Goal: Information Seeking & Learning: Find specific page/section

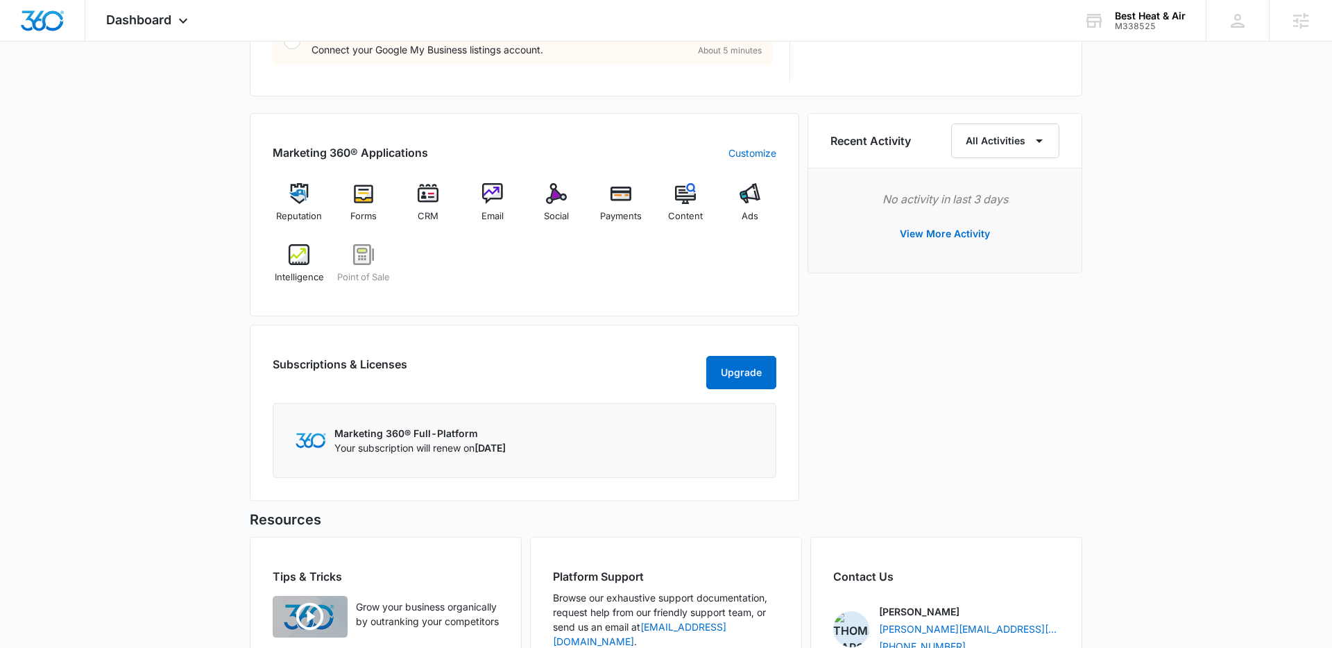
scroll to position [900, 0]
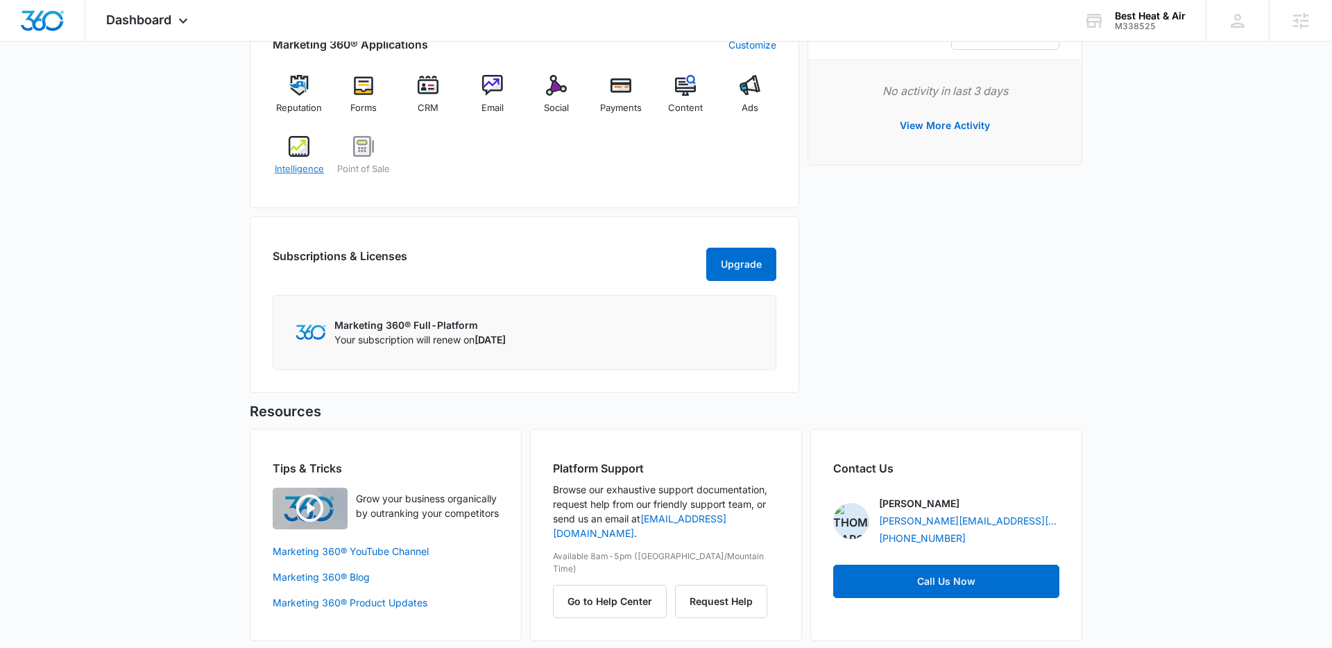
click at [304, 146] on img at bounding box center [299, 146] width 21 height 21
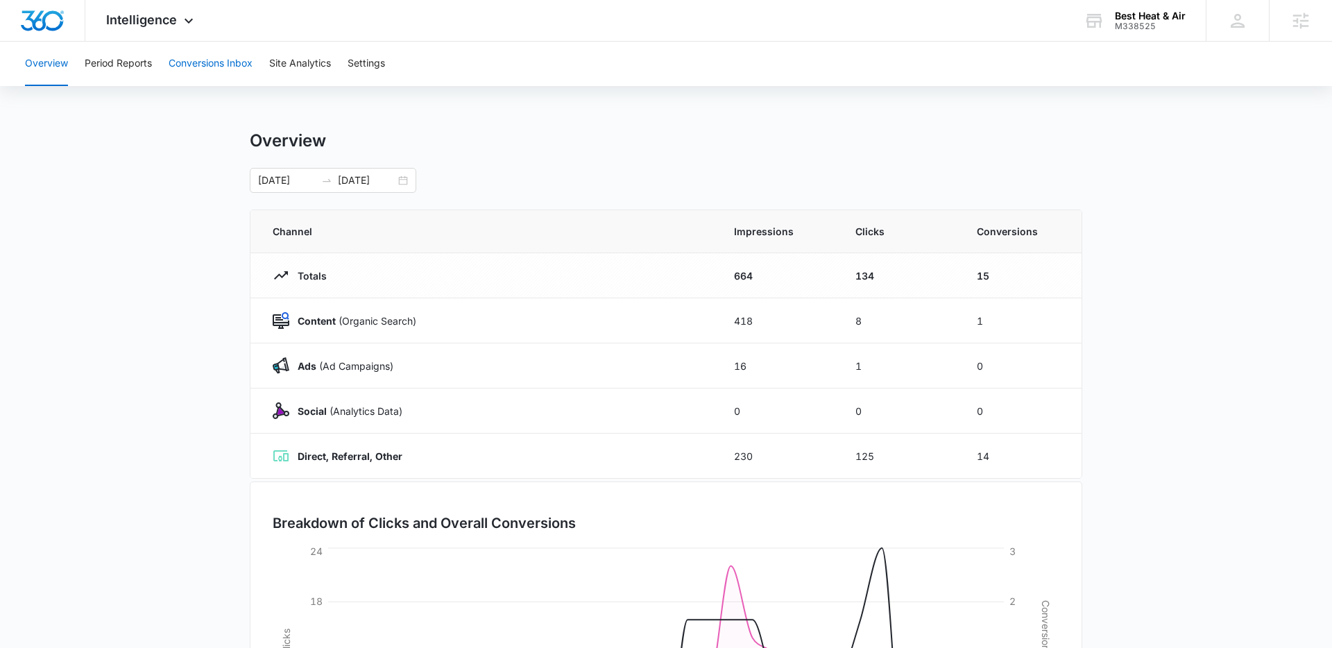
click at [236, 67] on button "Conversions Inbox" at bounding box center [211, 64] width 84 height 44
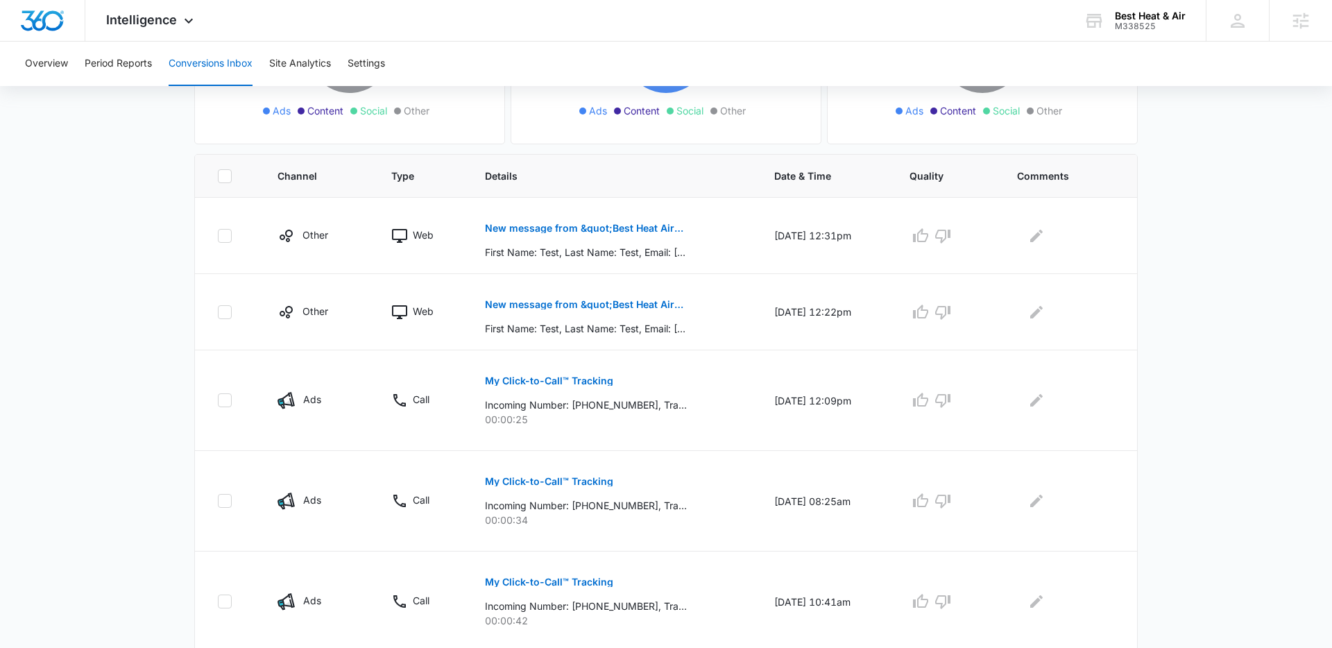
scroll to position [321, 0]
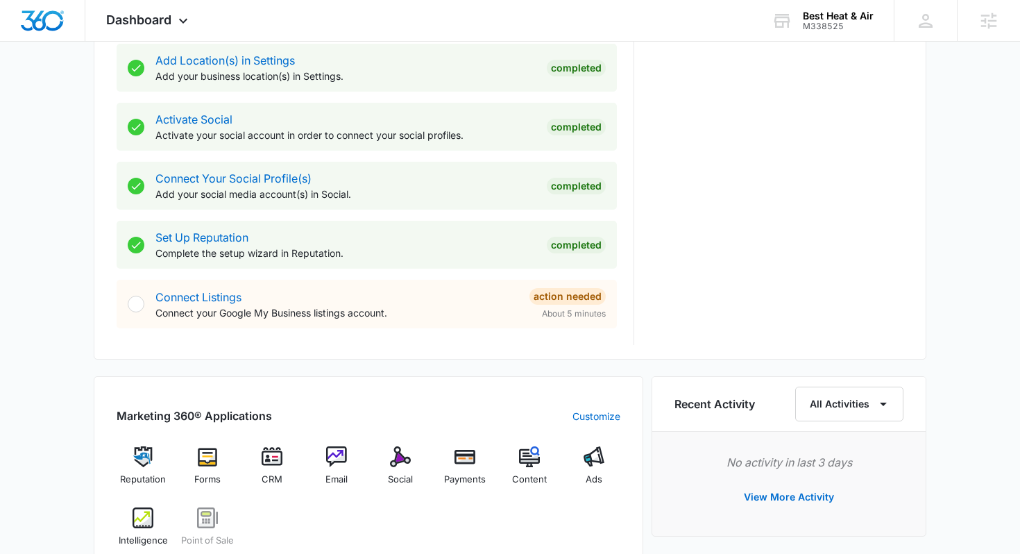
scroll to position [566, 0]
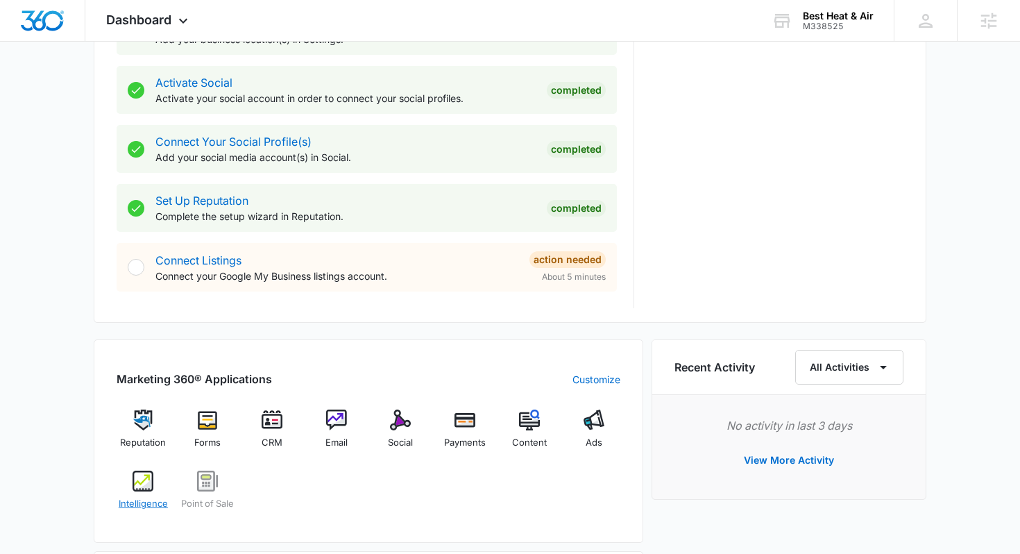
click at [144, 475] on img at bounding box center [143, 481] width 21 height 21
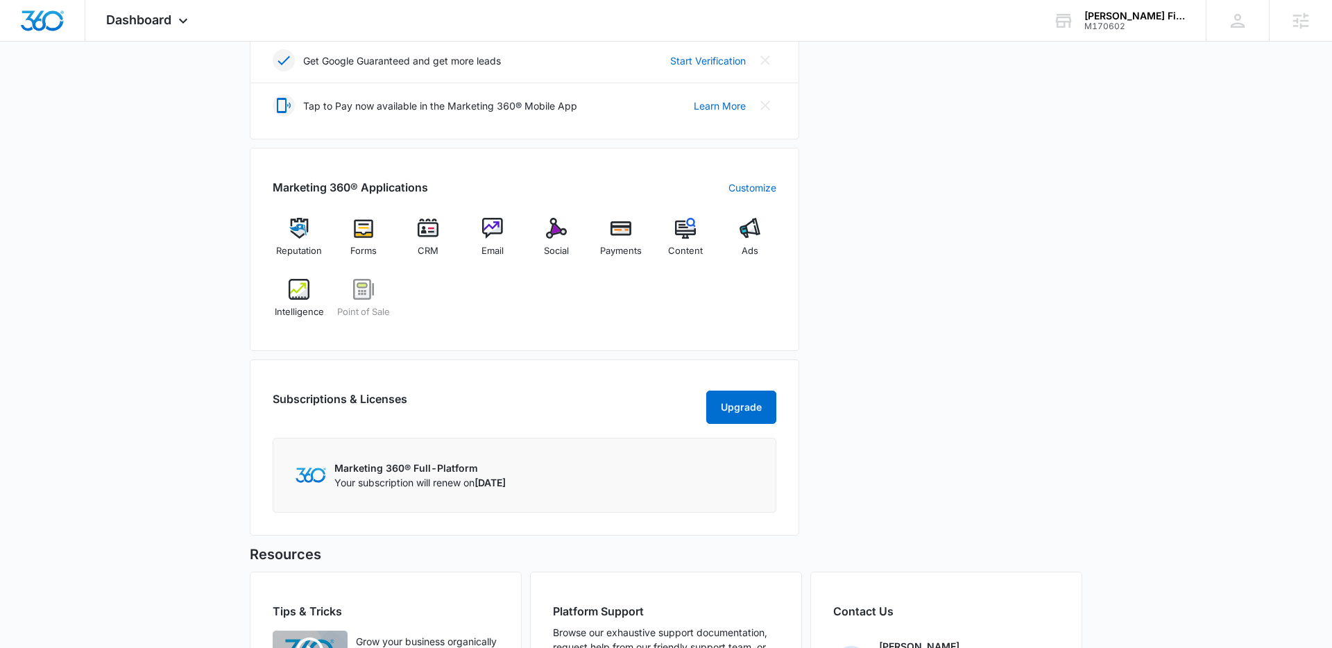
scroll to position [498, 0]
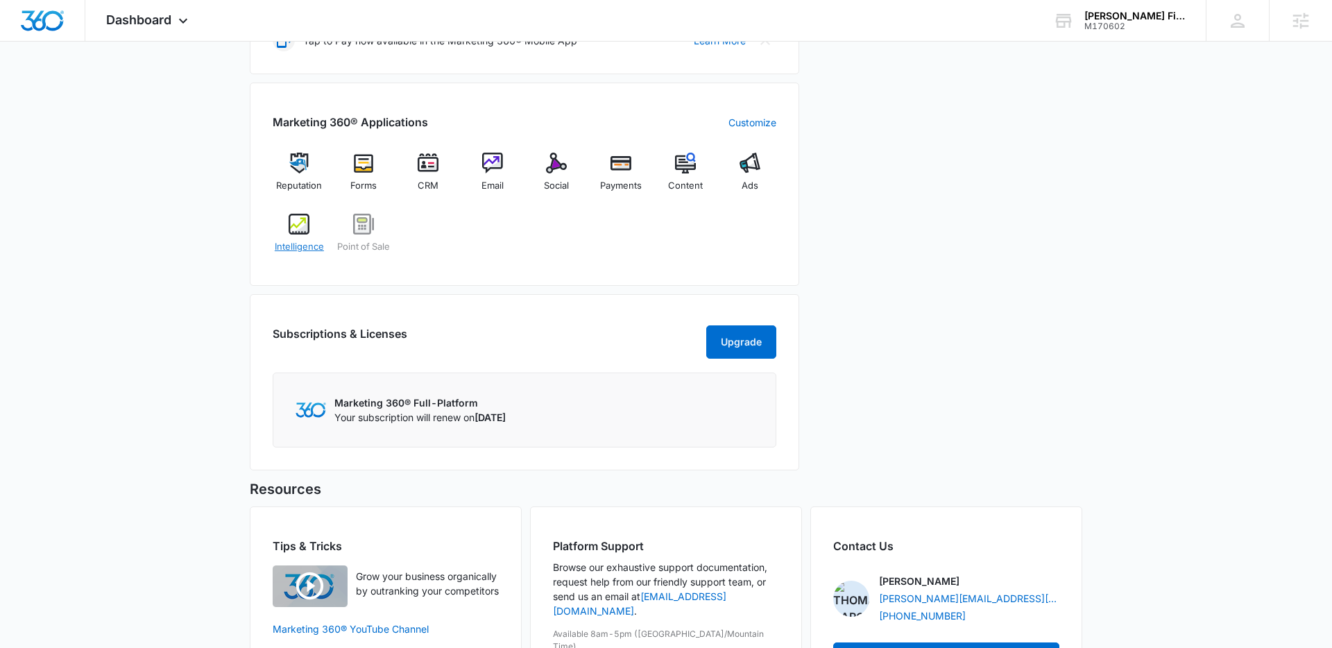
click at [283, 226] on div "Intelligence" at bounding box center [299, 239] width 53 height 50
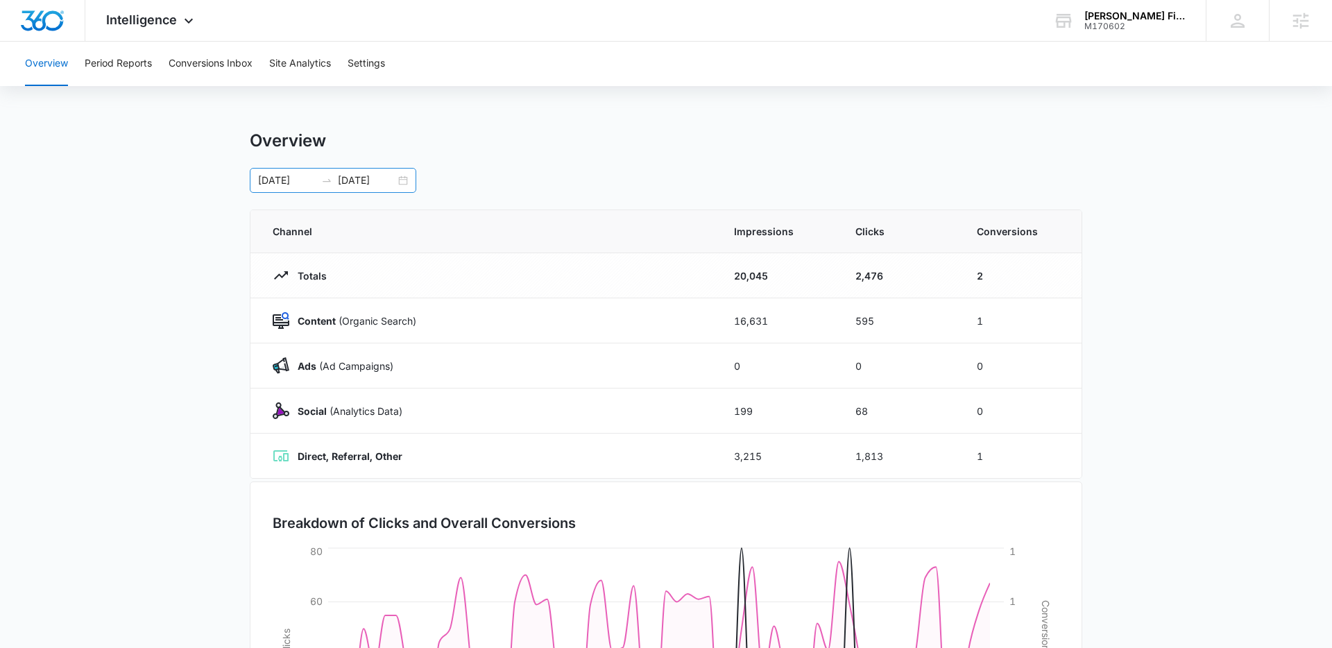
click at [371, 184] on input "08/20/2025" at bounding box center [367, 180] width 58 height 15
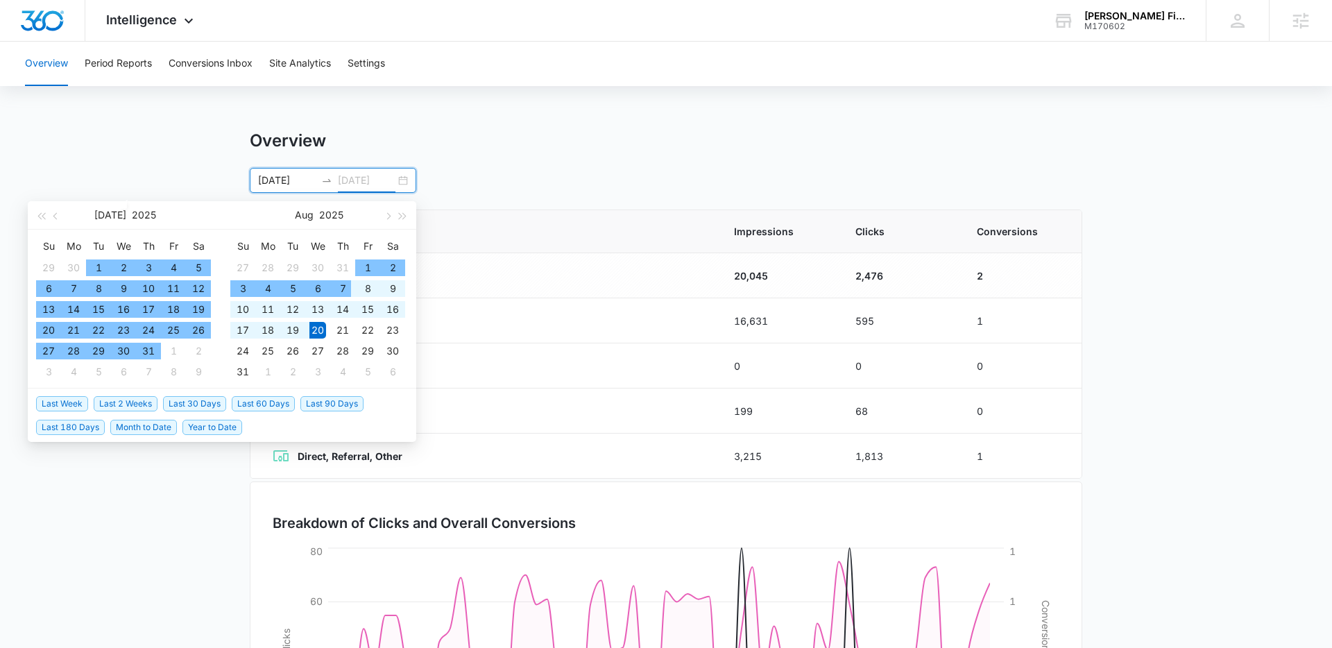
type input "08/20/2025"
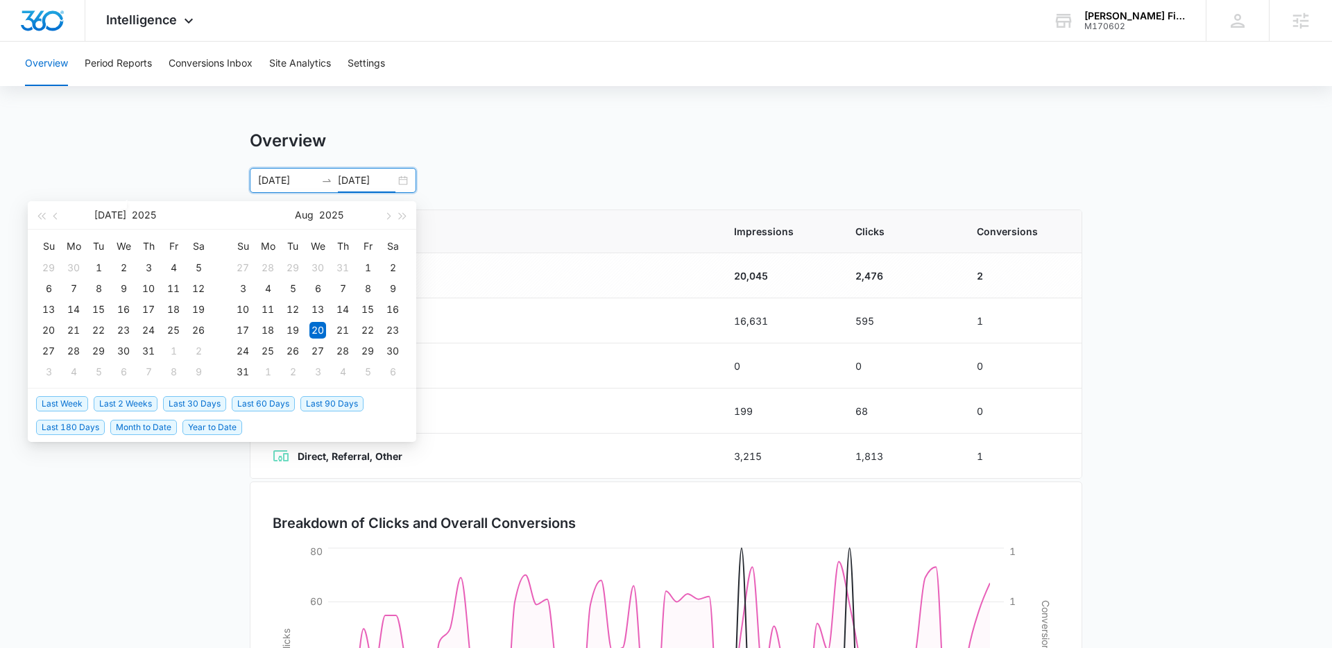
click at [210, 400] on span "Last 30 Days" at bounding box center [194, 403] width 63 height 15
type input "09/07/2025"
type input "10/07/2025"
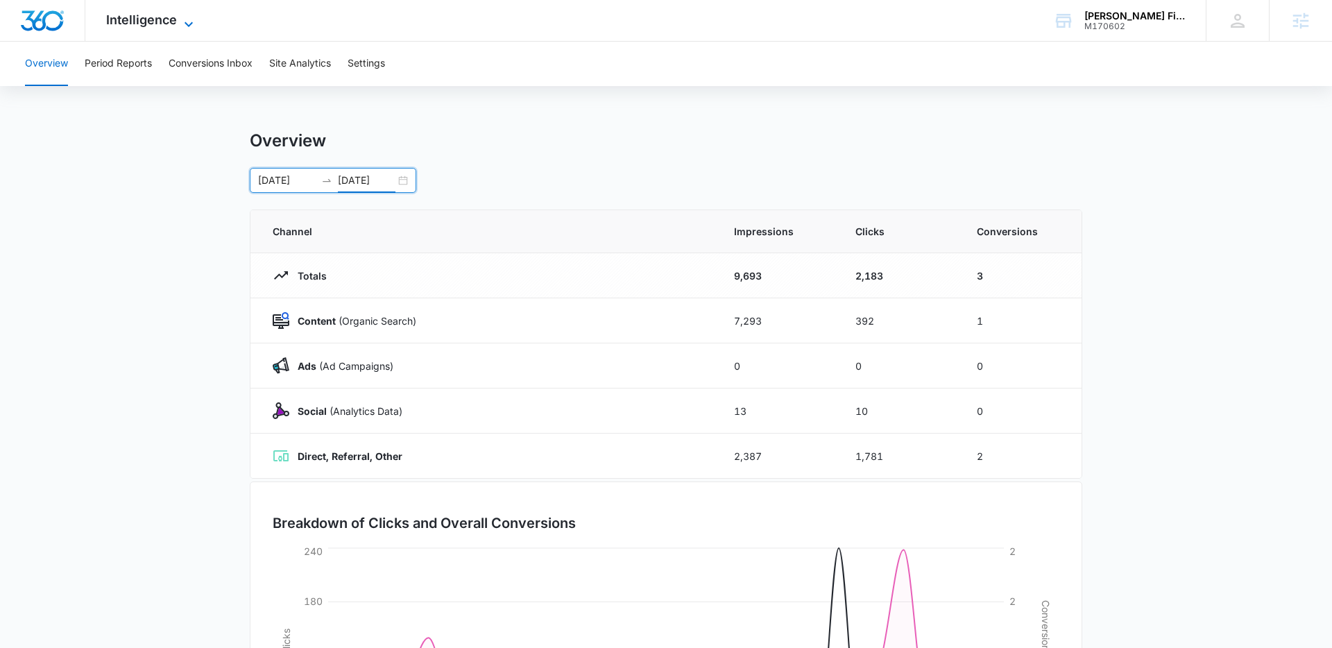
click at [169, 26] on span "Intelligence" at bounding box center [141, 19] width 71 height 15
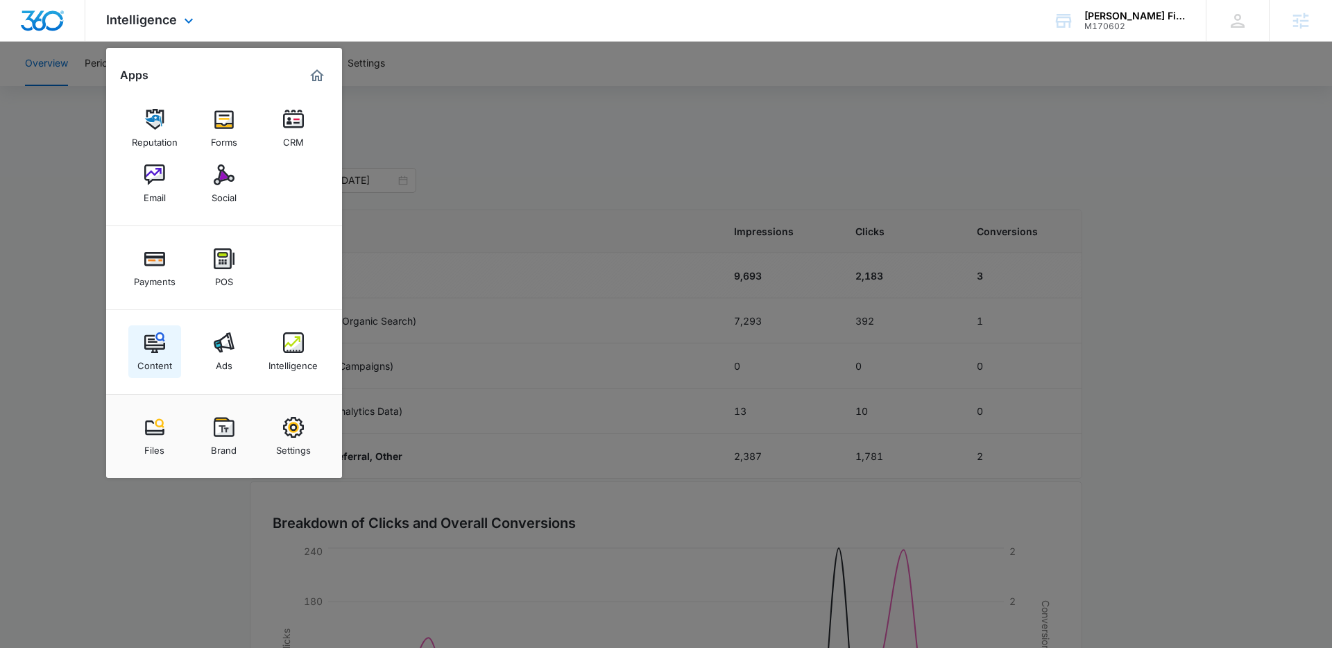
click at [151, 357] on div "Content" at bounding box center [154, 362] width 35 height 18
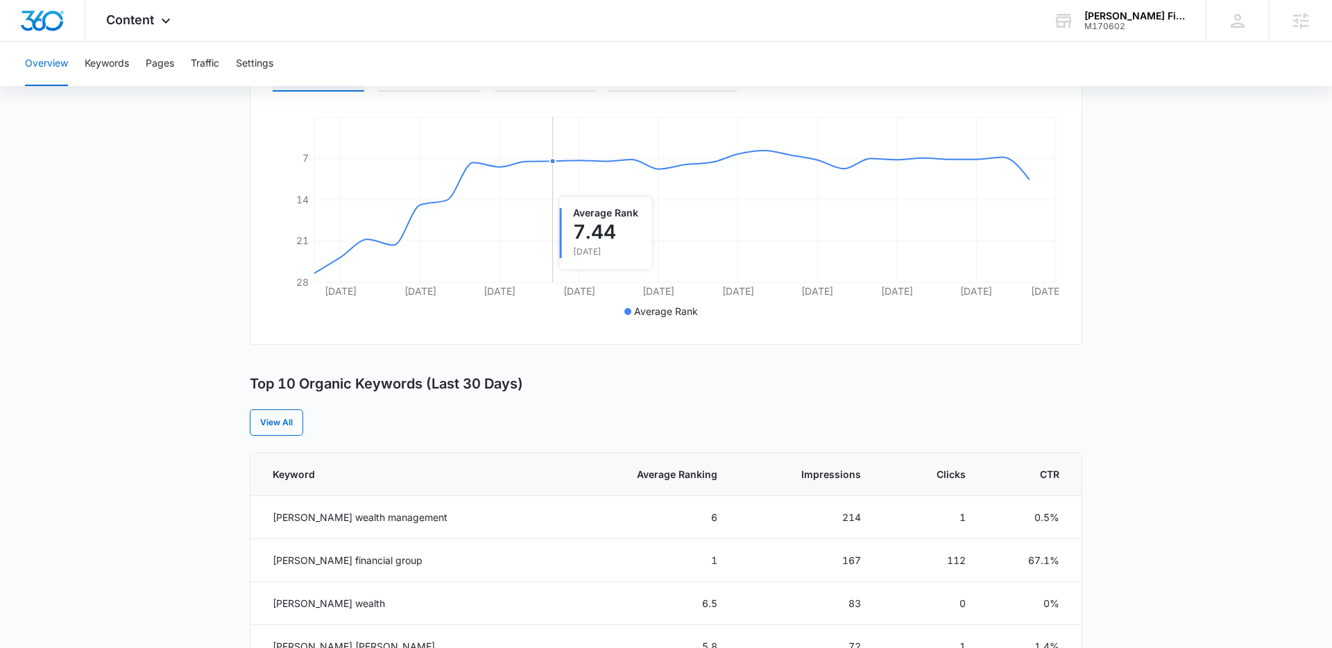
scroll to position [346, 0]
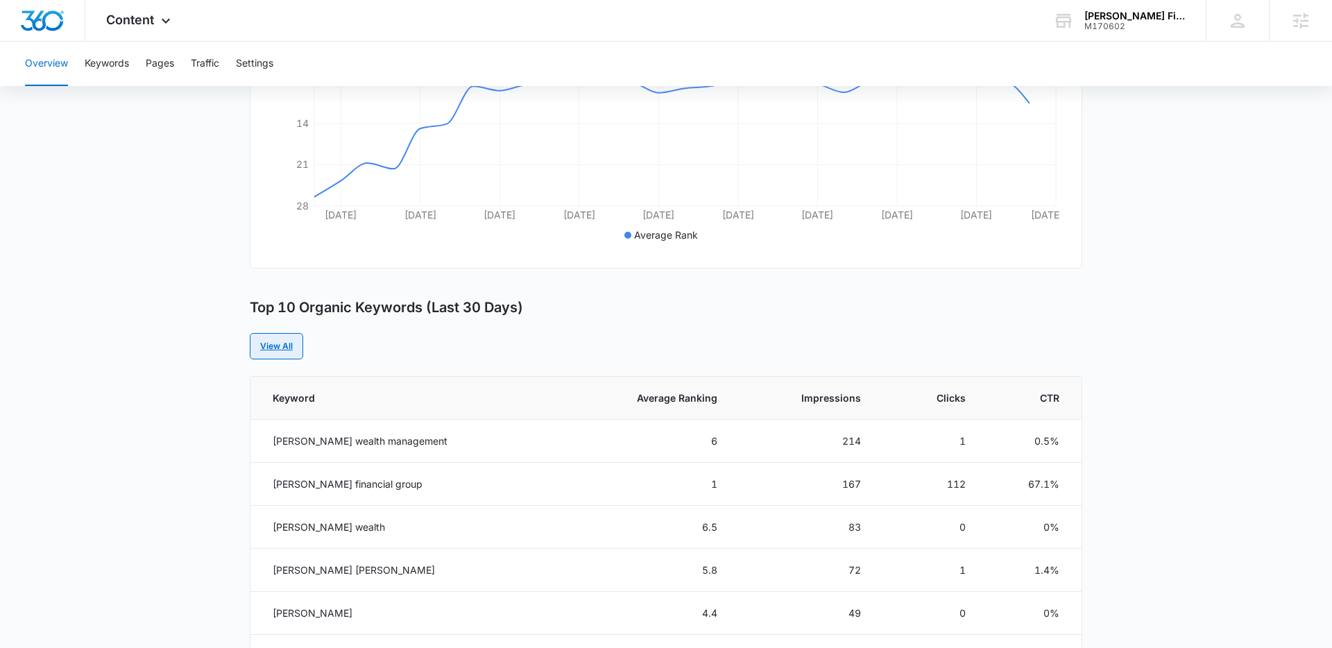
click at [275, 347] on link "View All" at bounding box center [276, 346] width 53 height 26
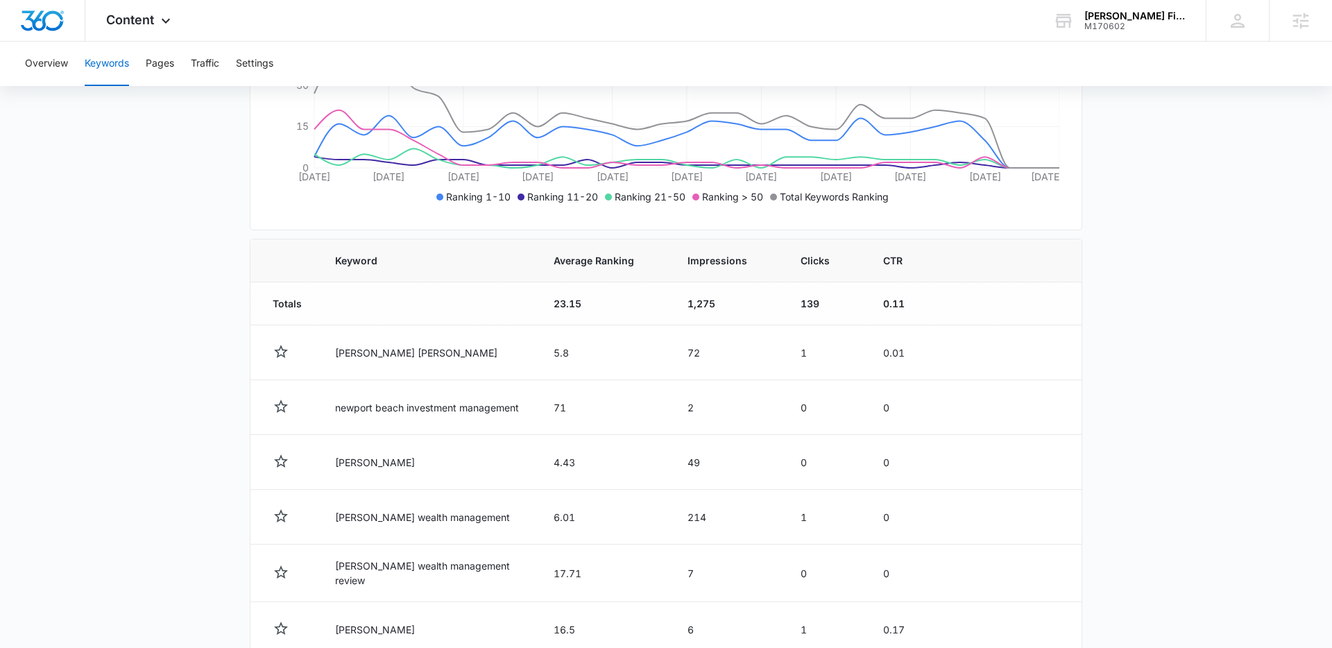
scroll to position [332, 0]
click at [338, 353] on td "dryden pence" at bounding box center [428, 354] width 219 height 55
drag, startPoint x: 338, startPoint y: 353, endPoint x: 398, endPoint y: 353, distance: 60.4
click at [398, 353] on td "dryden pence" at bounding box center [428, 354] width 219 height 55
copy td "dryden pence"
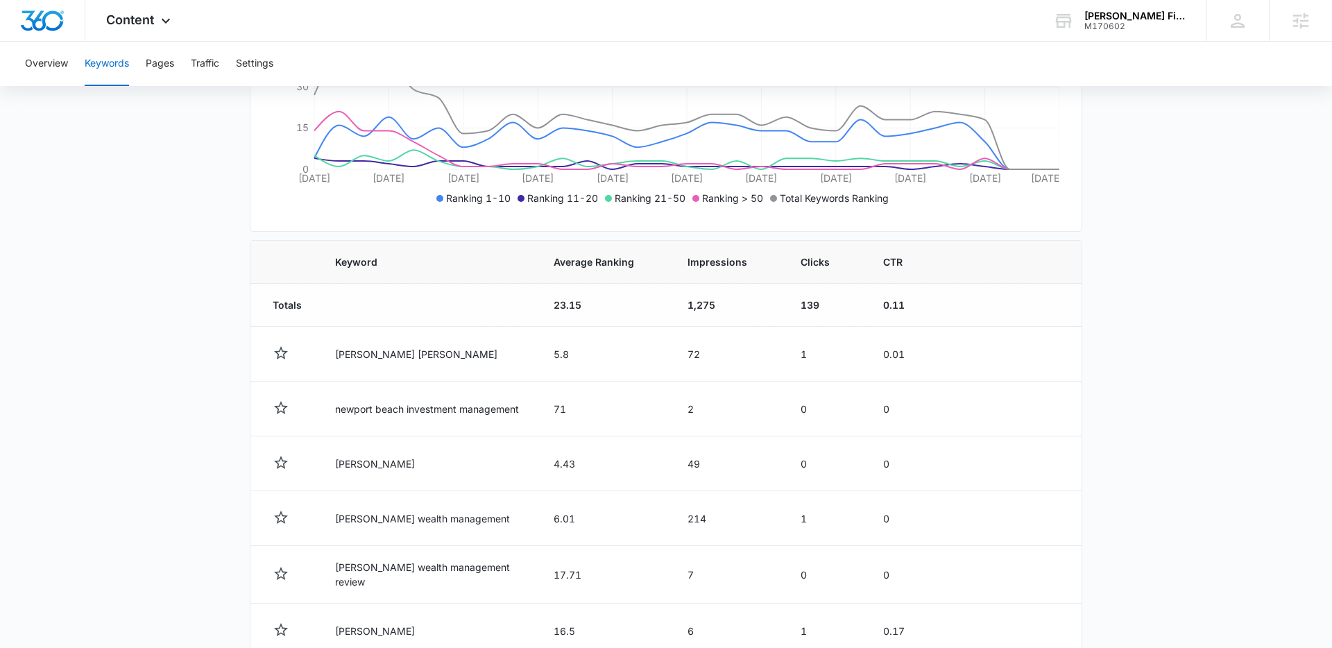
click at [1115, 237] on main "Keywords Keywords are words used for search engine optimization (SEO). This rep…" at bounding box center [666, 378] width 1332 height 1158
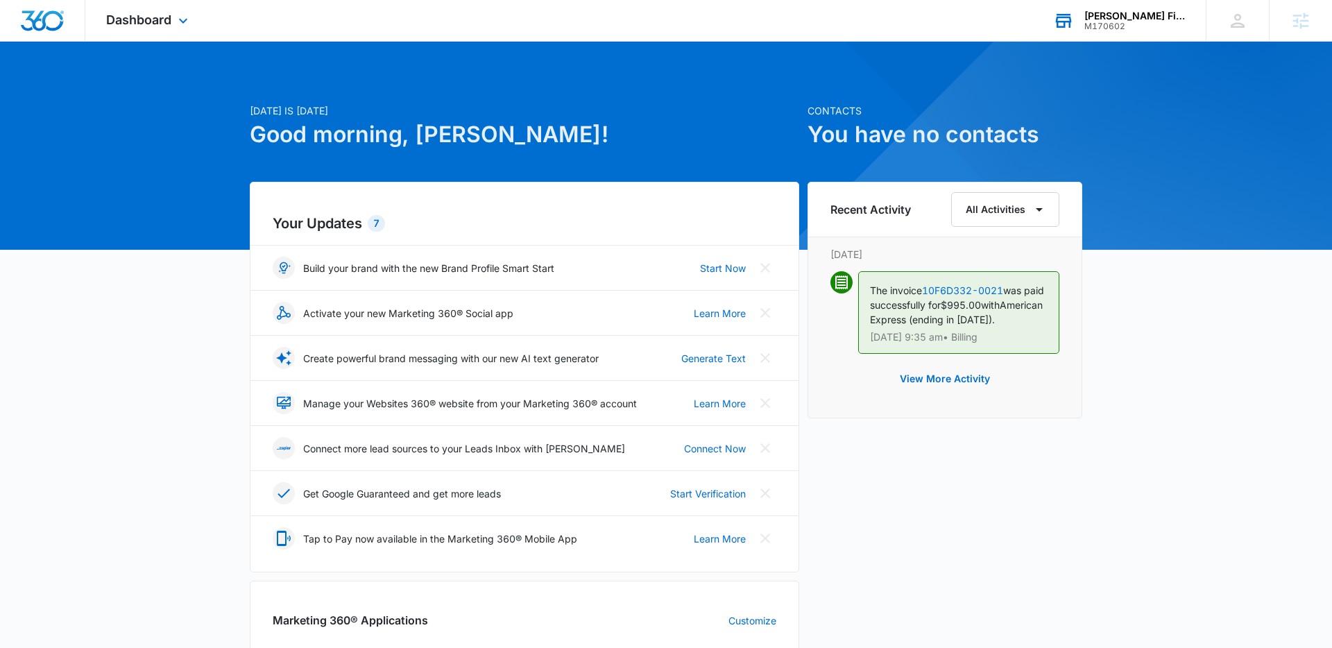
click at [1107, 28] on div "M170602" at bounding box center [1135, 27] width 101 height 10
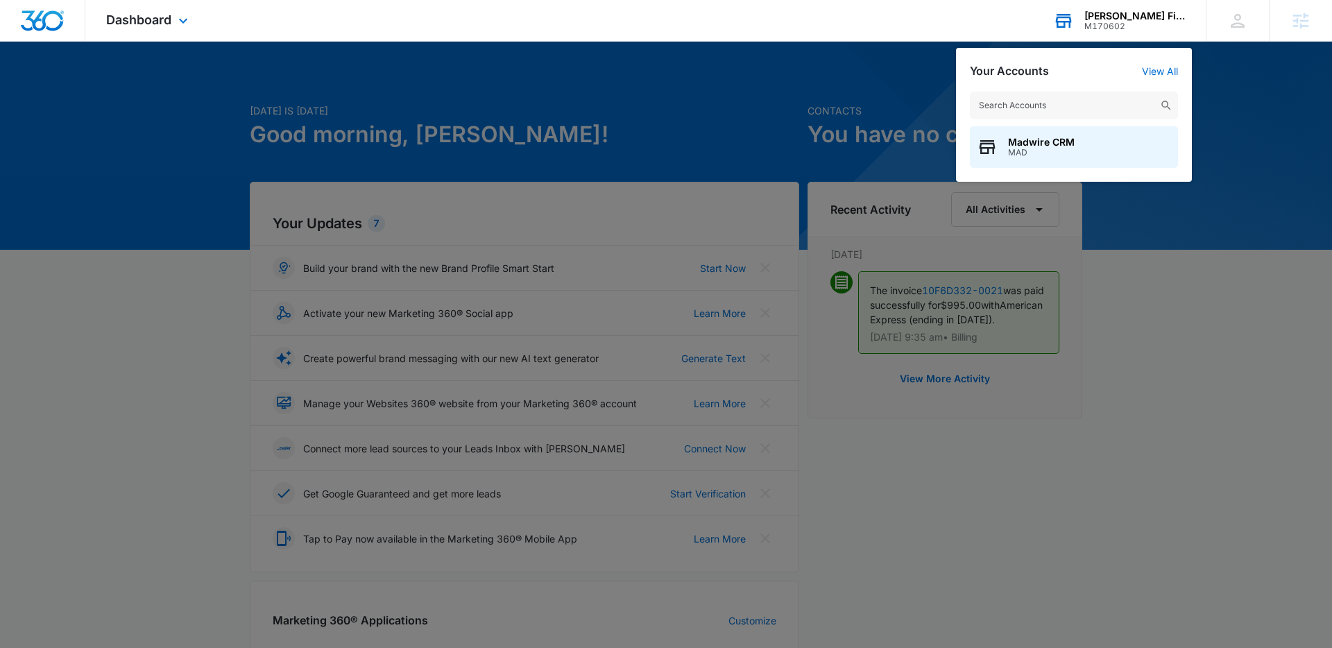
click at [1069, 104] on input "text" at bounding box center [1074, 106] width 208 height 28
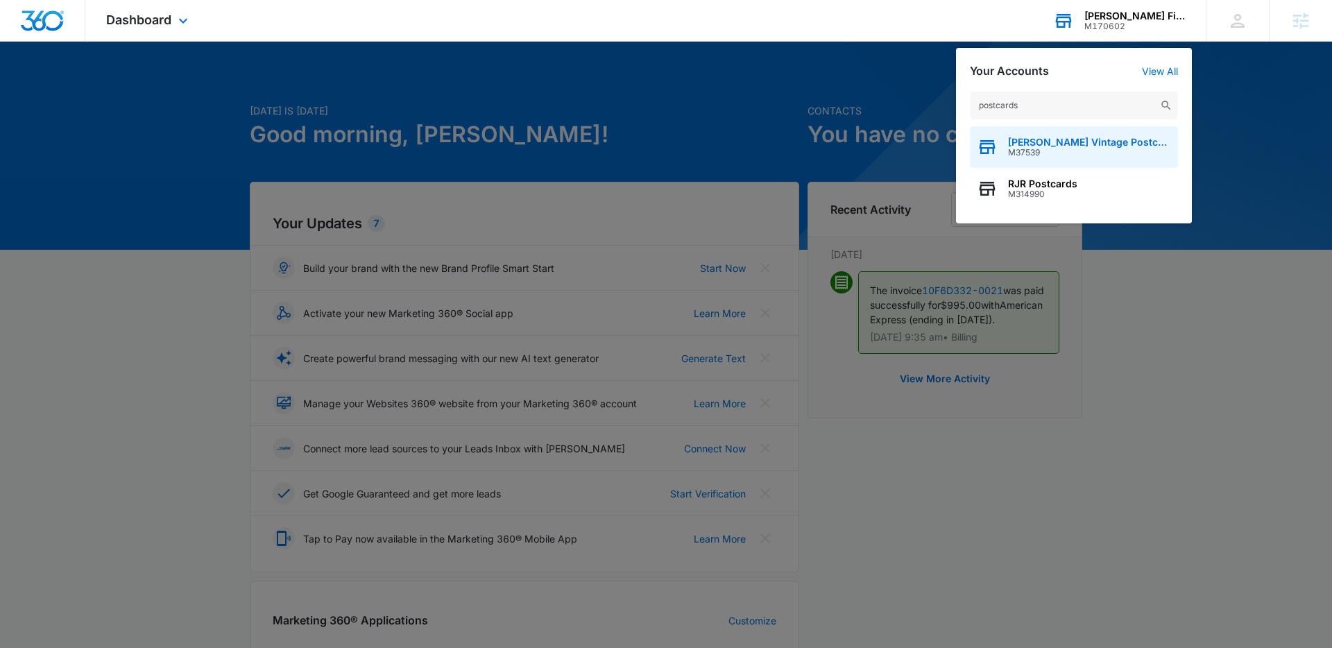
type input "postcards"
click at [1022, 150] on span "M37539" at bounding box center [1089, 153] width 163 height 10
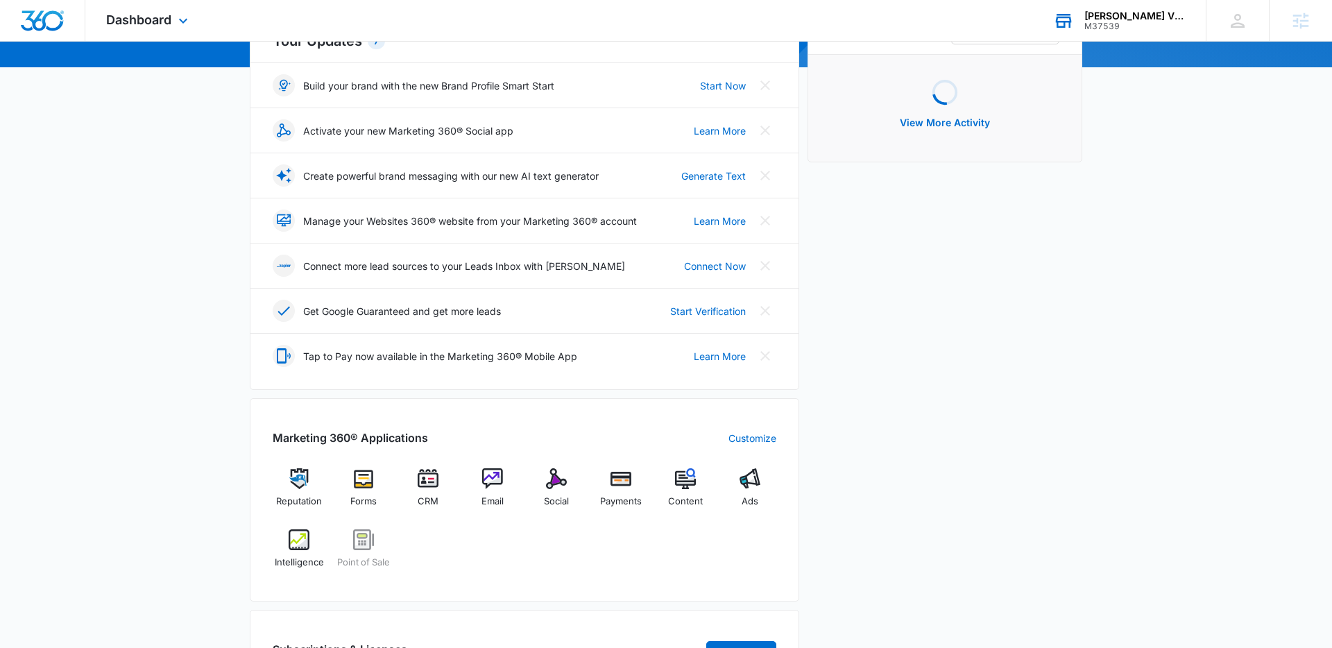
scroll to position [388, 0]
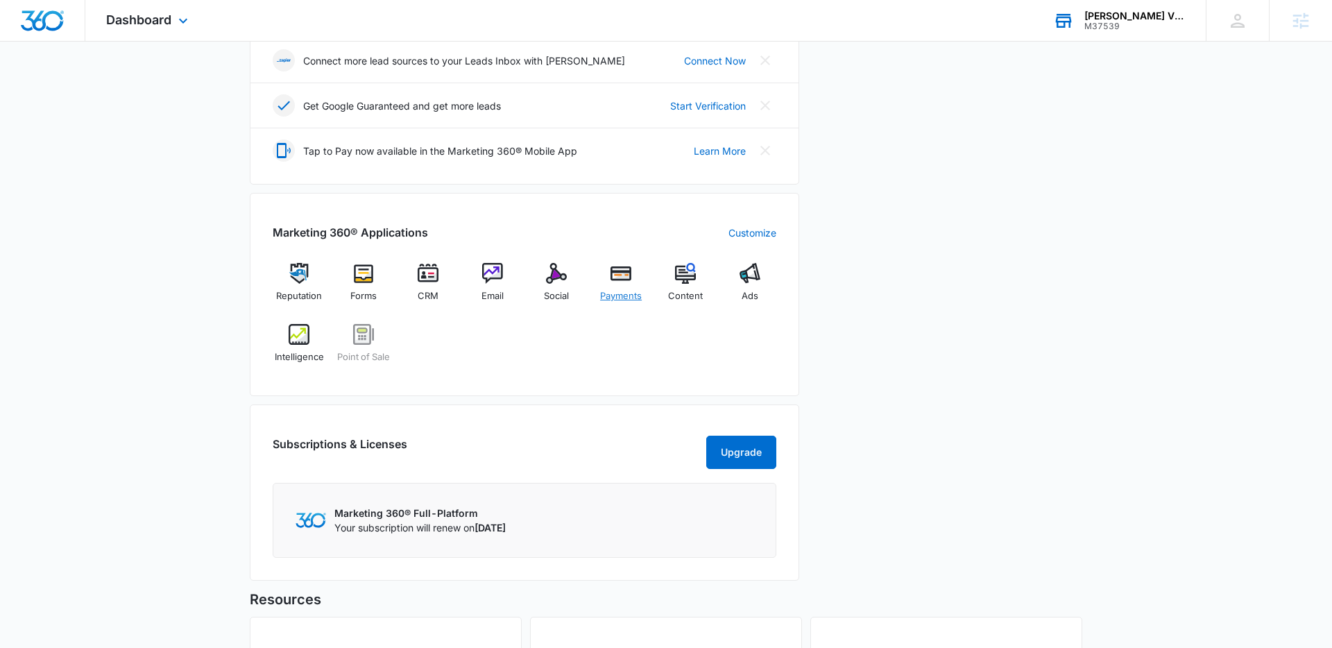
click at [623, 276] on img at bounding box center [621, 273] width 21 height 21
